Goal: Task Accomplishment & Management: Use online tool/utility

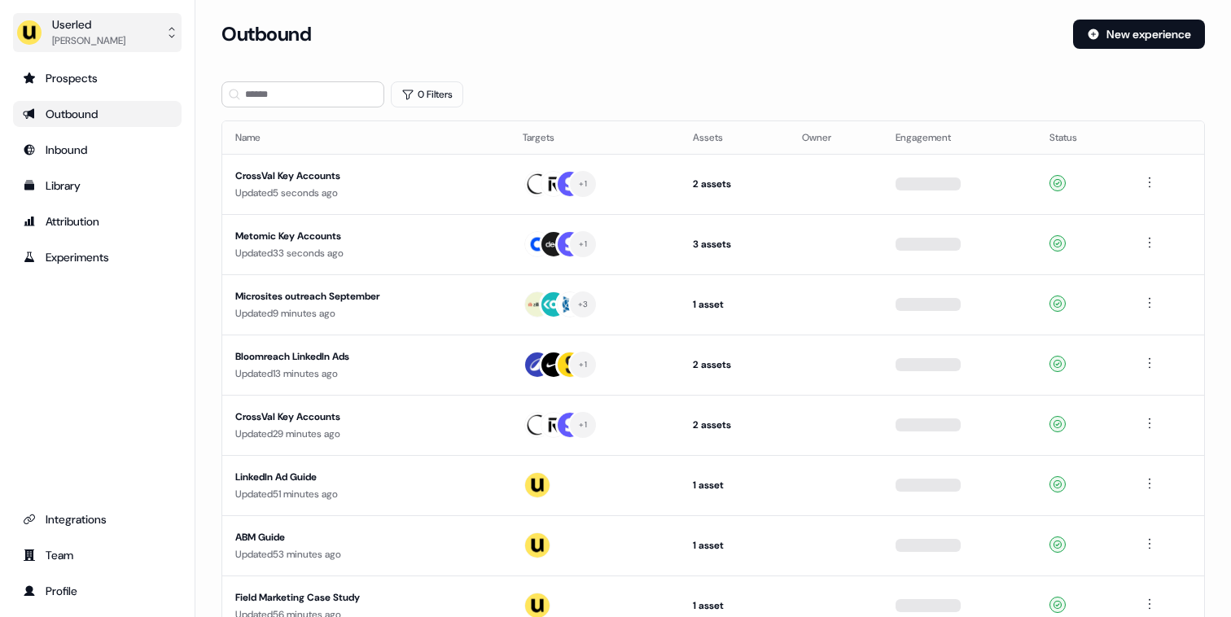
click at [98, 42] on div "[PERSON_NAME]" at bounding box center [88, 41] width 73 height 16
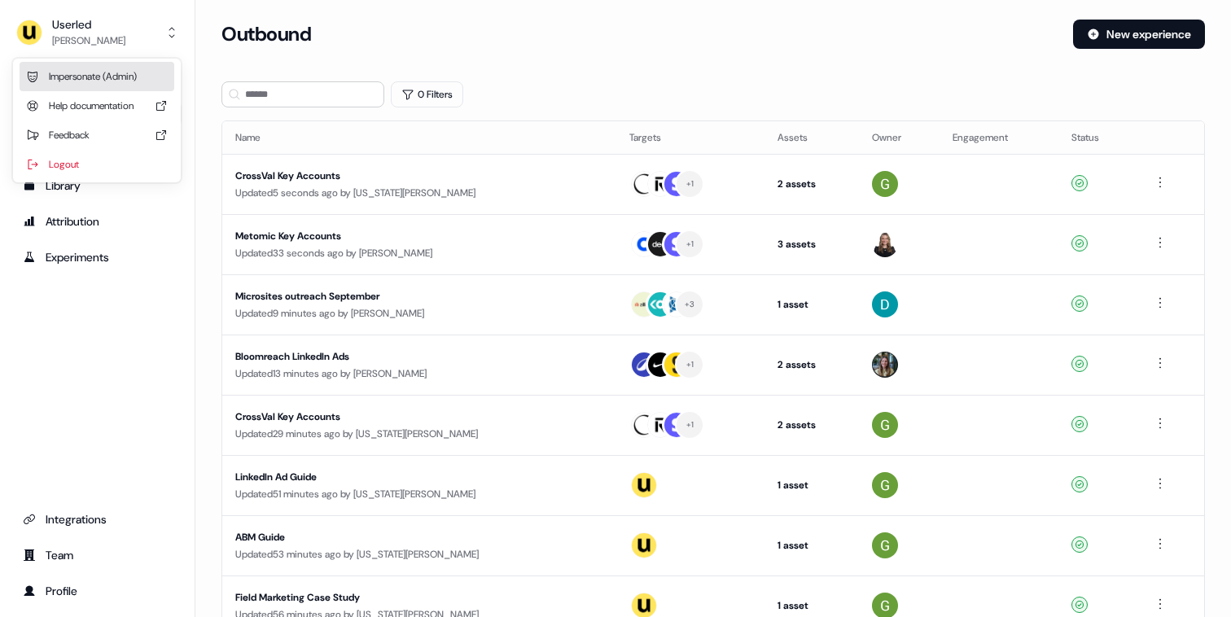
click at [79, 85] on div "Impersonate (Admin)" at bounding box center [97, 76] width 155 height 29
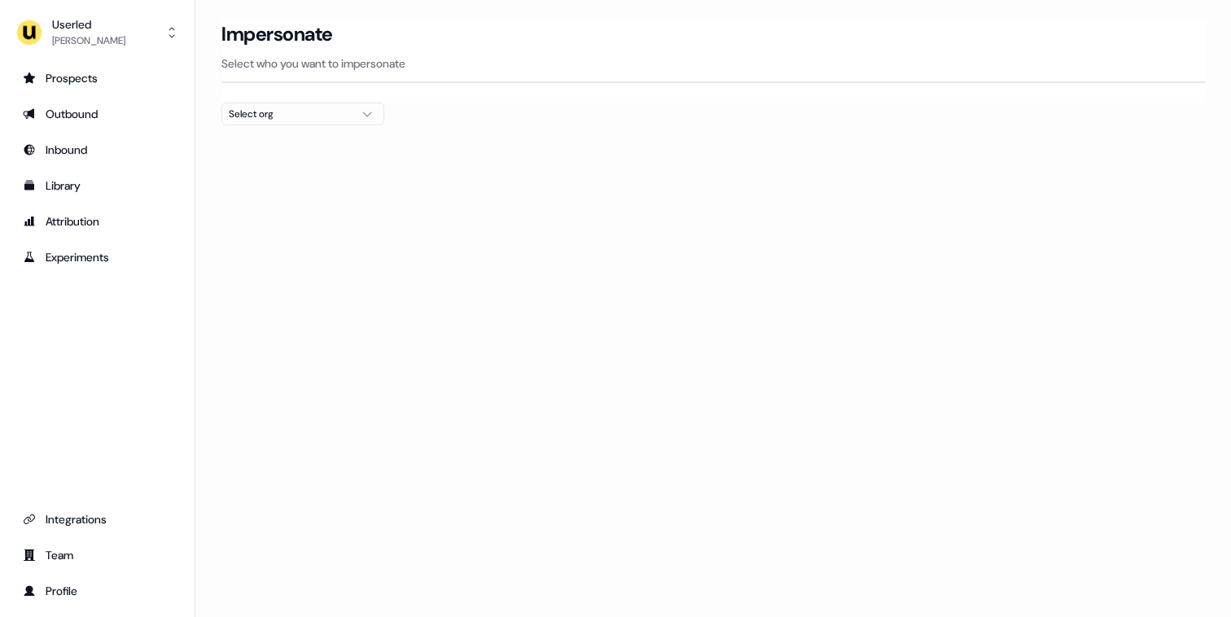
click at [303, 116] on div "Select org" at bounding box center [290, 114] width 122 height 16
type input "****"
click at [265, 169] on div "Wiiisdom" at bounding box center [302, 173] width 161 height 26
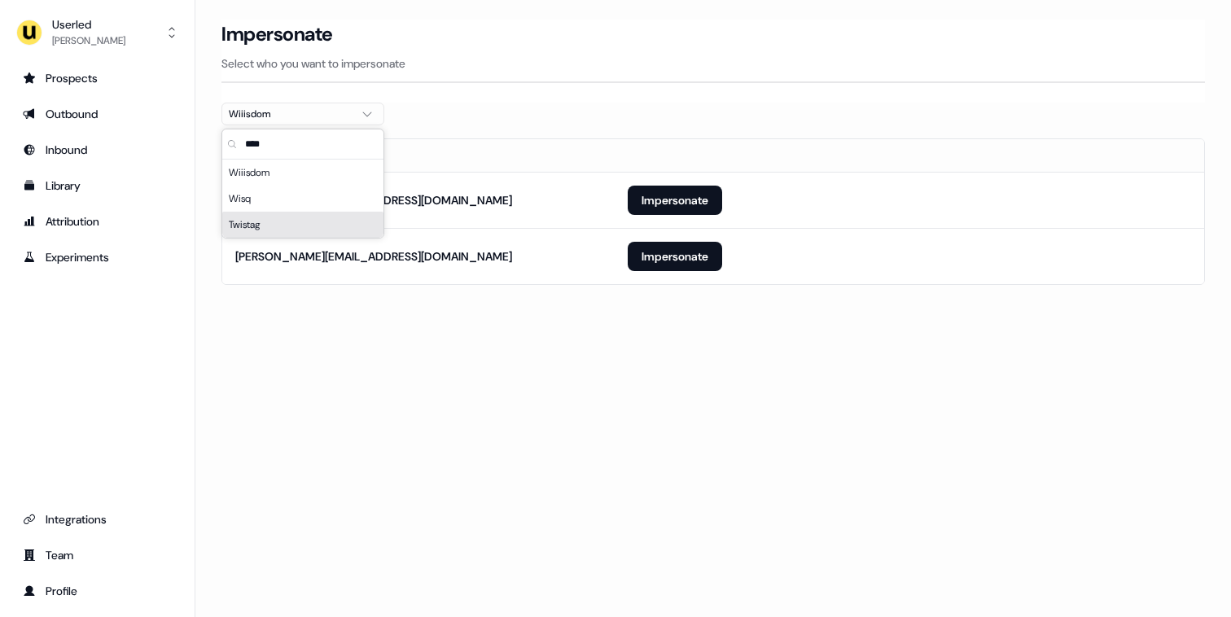
click at [222, 301] on section "Loading... Impersonate Select who you want to impersonate Wiiisdom Email [PERSO…" at bounding box center [712, 175] width 1035 height 311
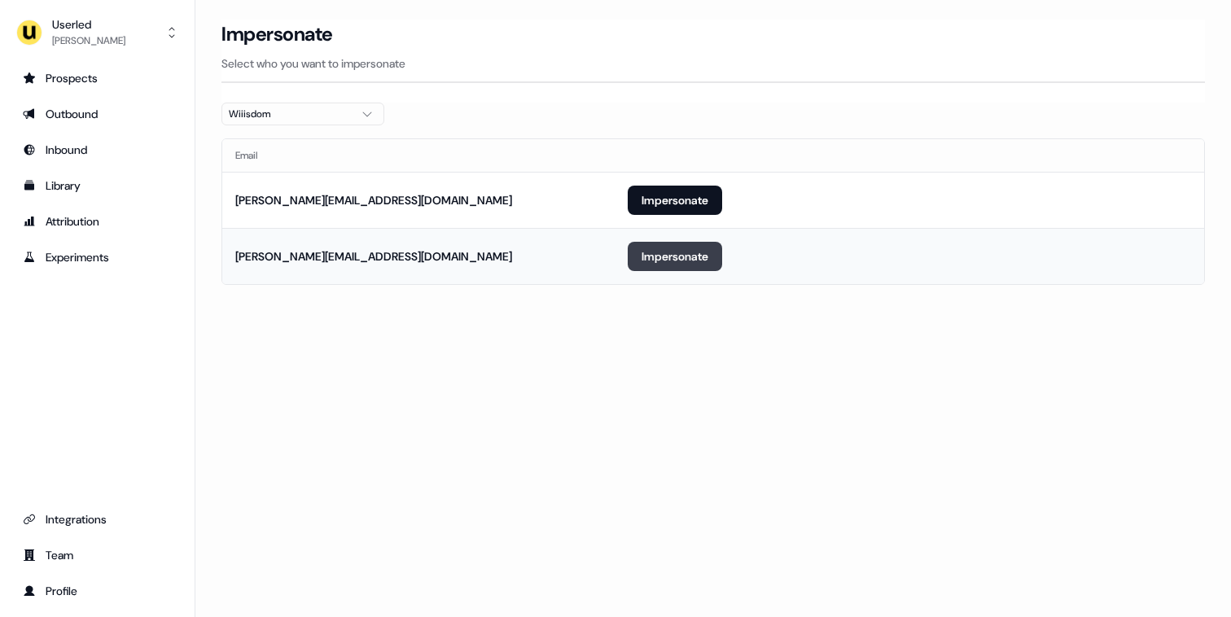
click at [650, 258] on button "Impersonate" at bounding box center [675, 256] width 94 height 29
